Goal: Find specific page/section: Find specific page/section

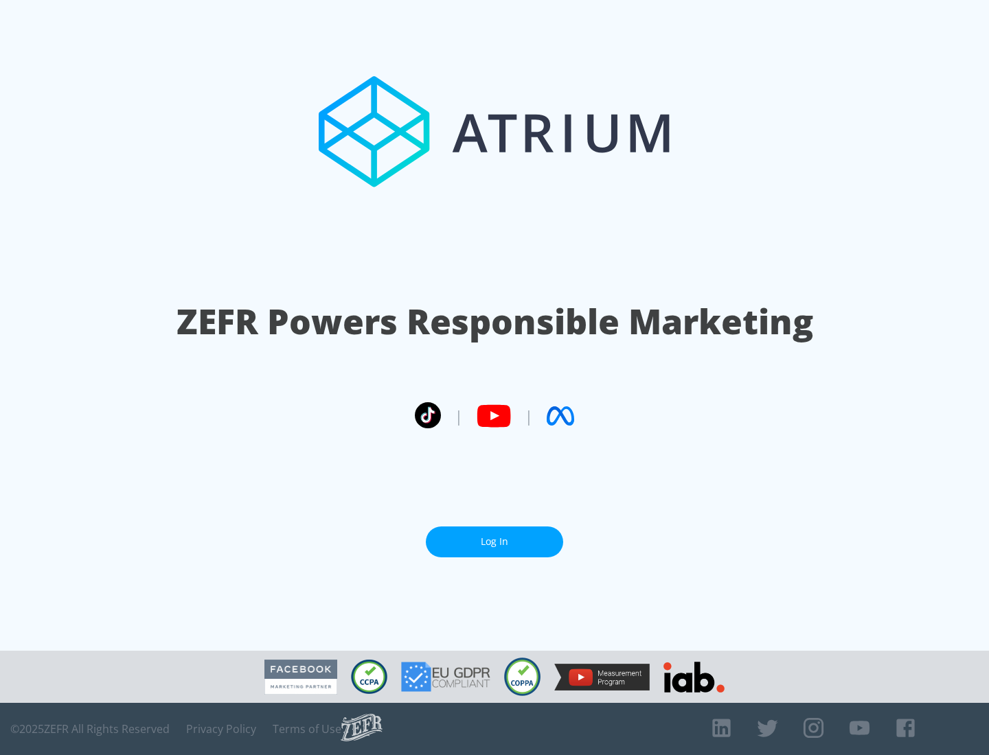
click at [494, 536] on link "Log In" at bounding box center [494, 542] width 137 height 31
